Goal: Find specific page/section: Find specific page/section

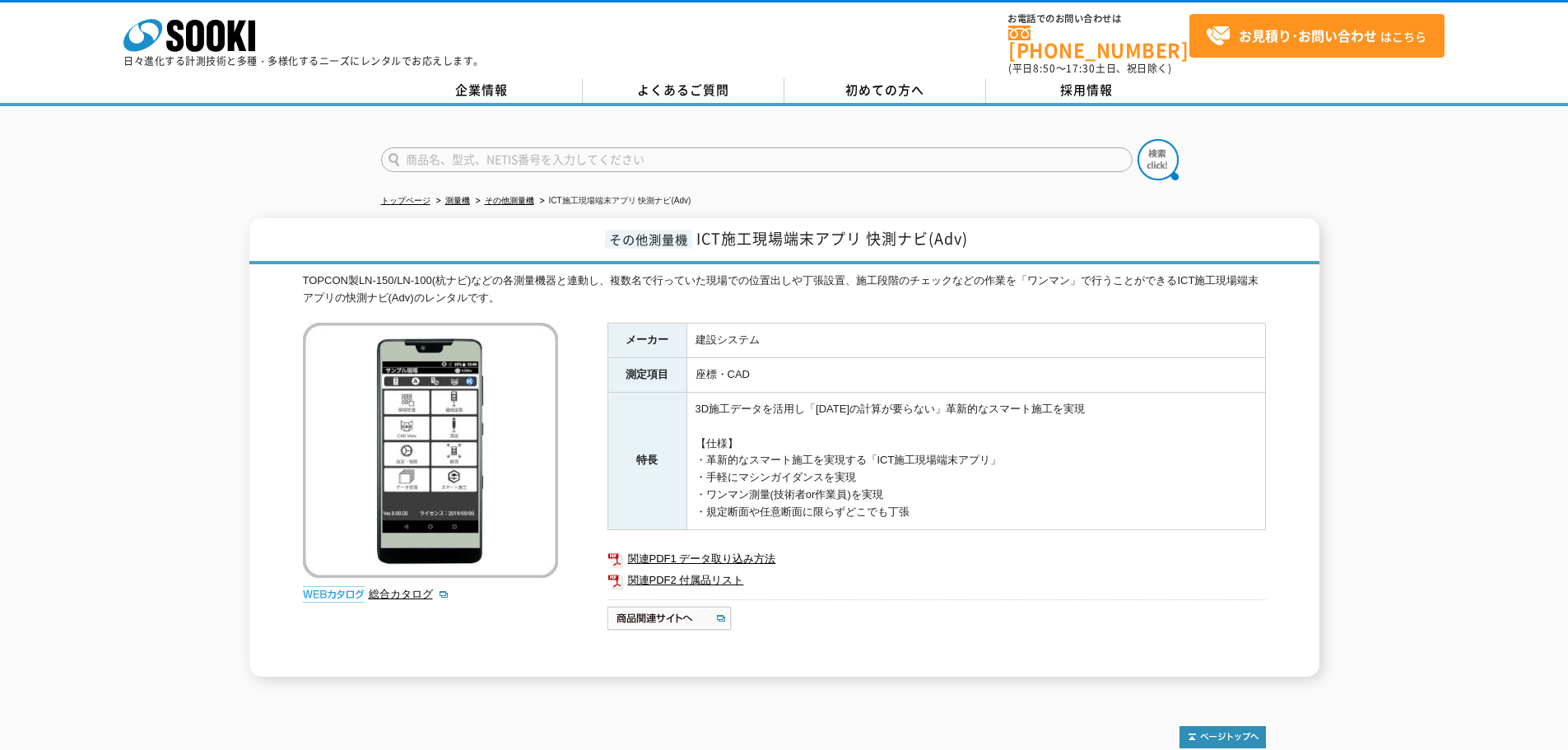
click at [522, 148] on input "text" at bounding box center [757, 160] width 752 height 25
type input "快測"
click at [1137, 139] on button at bounding box center [1158, 160] width 41 height 41
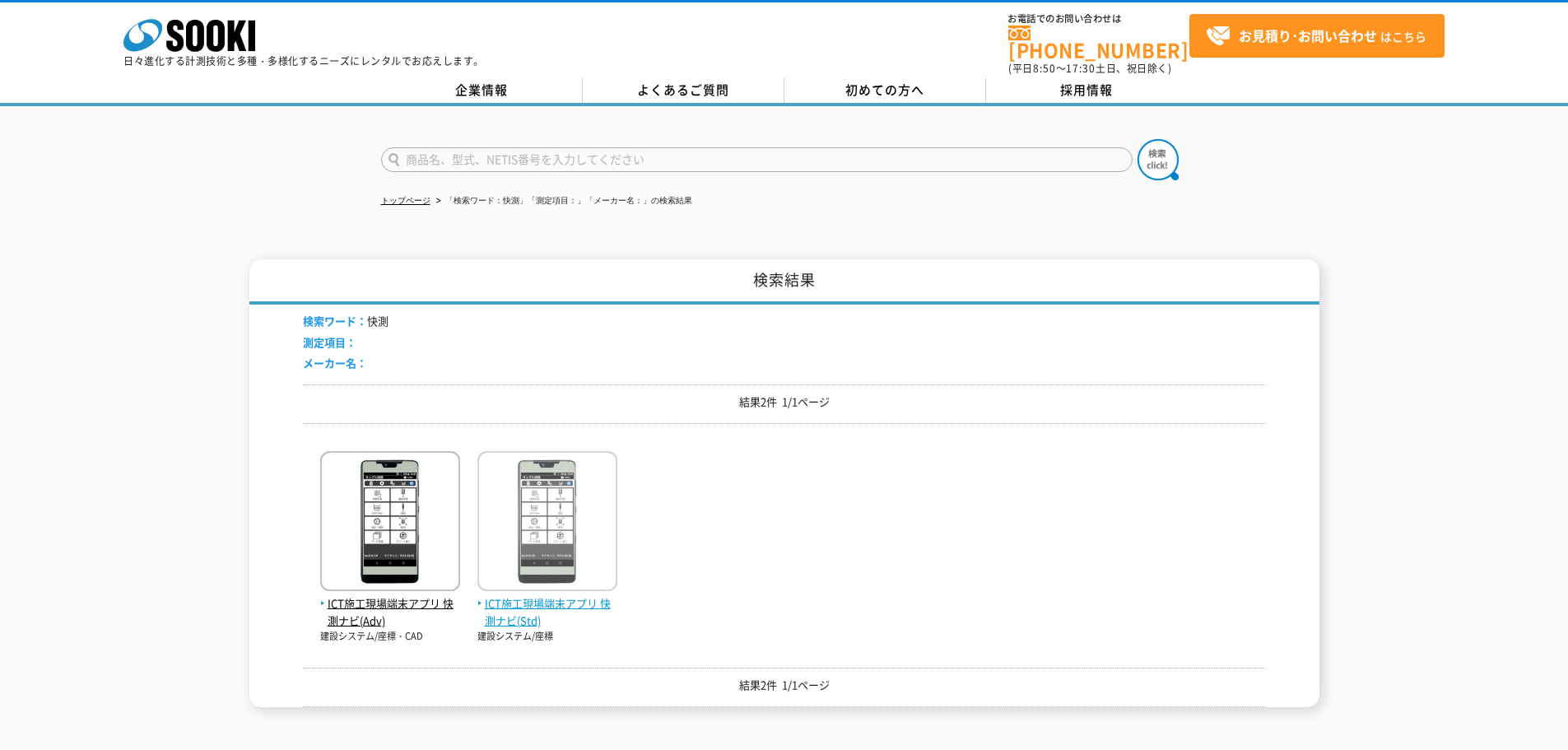
drag, startPoint x: 556, startPoint y: 553, endPoint x: 615, endPoint y: 553, distance: 59.0
click at [556, 553] on img at bounding box center [547, 523] width 140 height 144
